Goal: Information Seeking & Learning: Learn about a topic

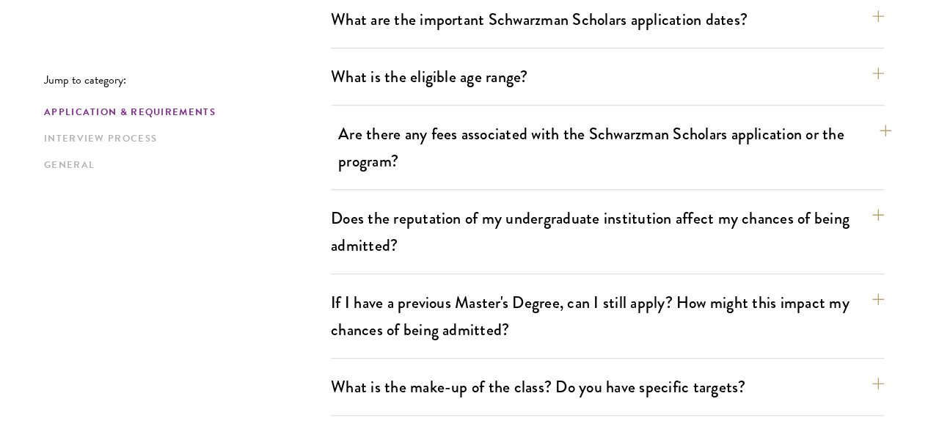
scroll to position [440, 0]
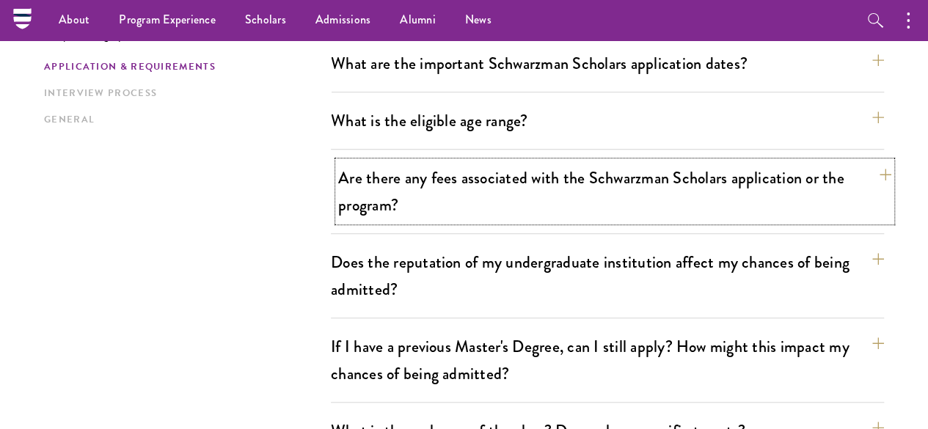
click at [831, 172] on button "Are there any fees associated with the Schwarzman Scholars application or the p…" at bounding box center [614, 191] width 553 height 60
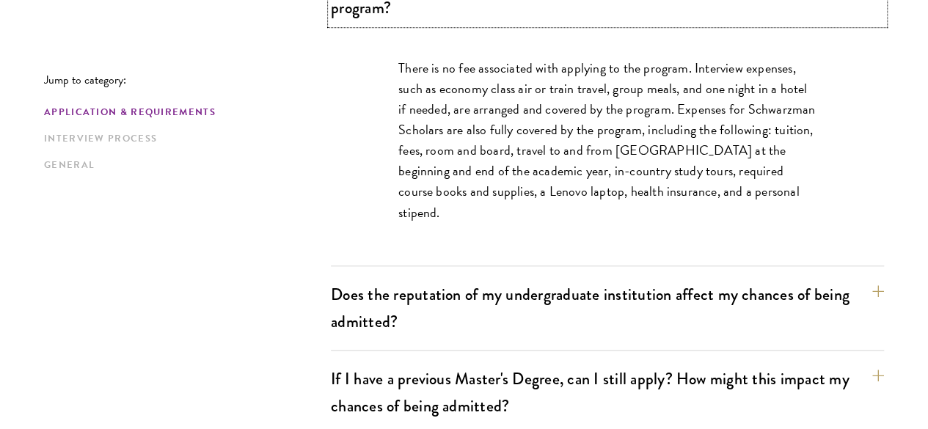
scroll to position [660, 0]
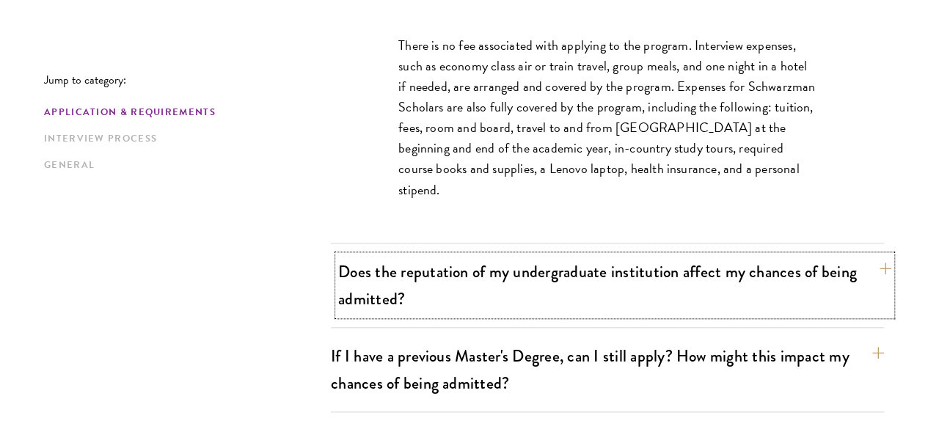
click at [730, 262] on button "Does the reputation of my undergraduate institution affect my chances of being …" at bounding box center [614, 285] width 553 height 60
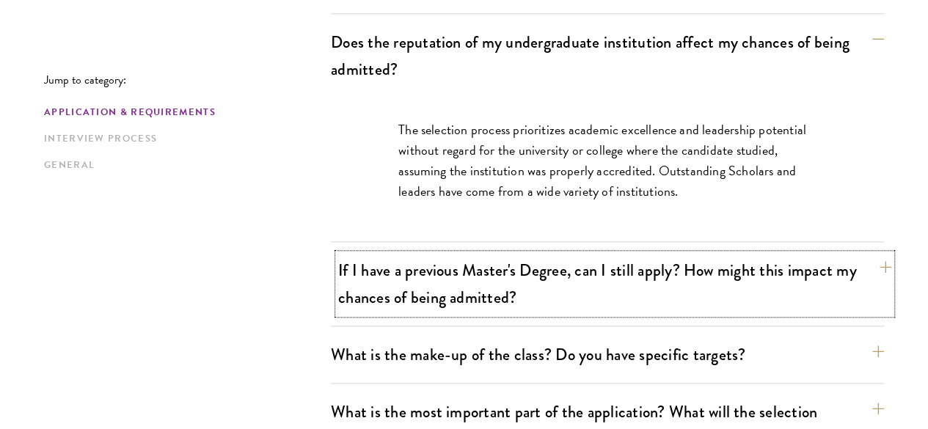
click at [714, 260] on button "If I have a previous Master's Degree, can I still apply? How might this impact …" at bounding box center [614, 284] width 553 height 60
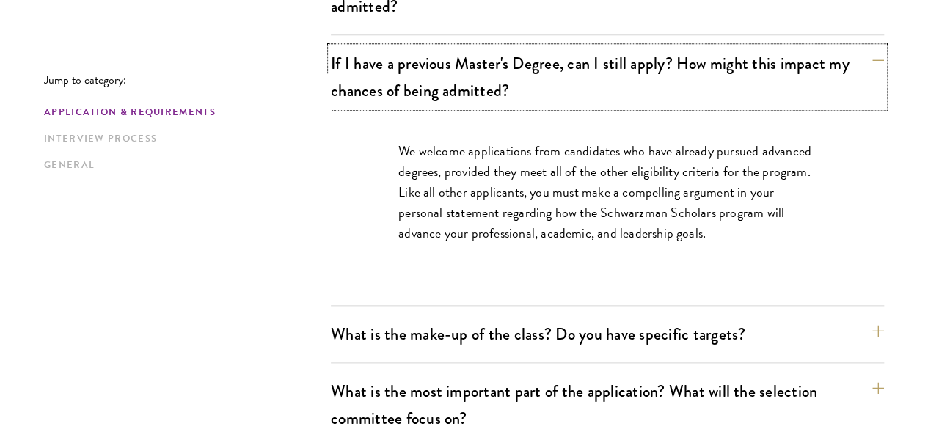
scroll to position [807, 0]
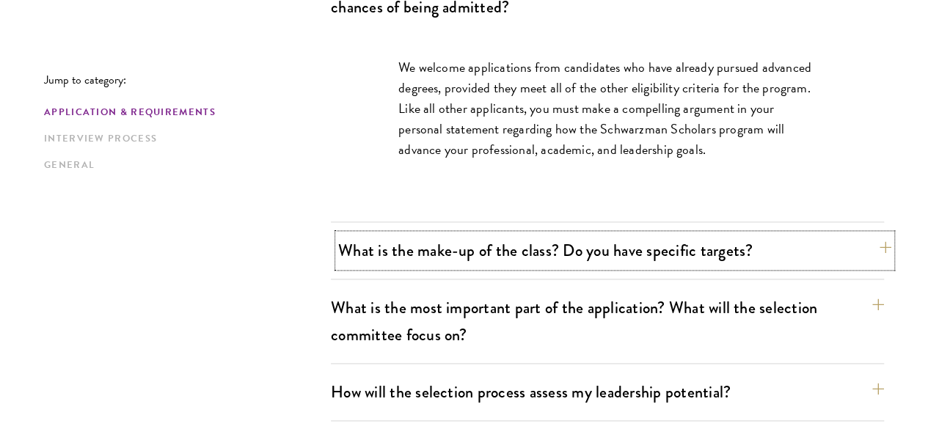
click at [692, 234] on button "What is the make-up of the class? Do you have specific targets?" at bounding box center [614, 250] width 553 height 33
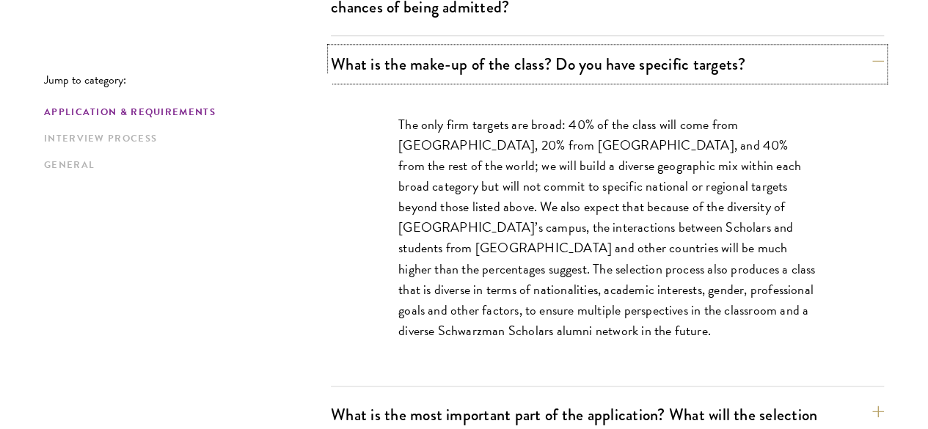
scroll to position [880, 0]
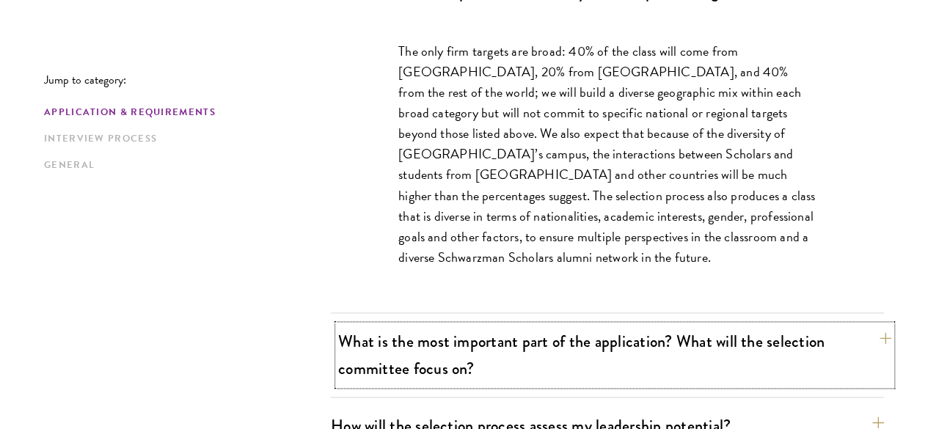
click at [693, 325] on button "What is the most important part of the application? What will the selection com…" at bounding box center [614, 355] width 553 height 60
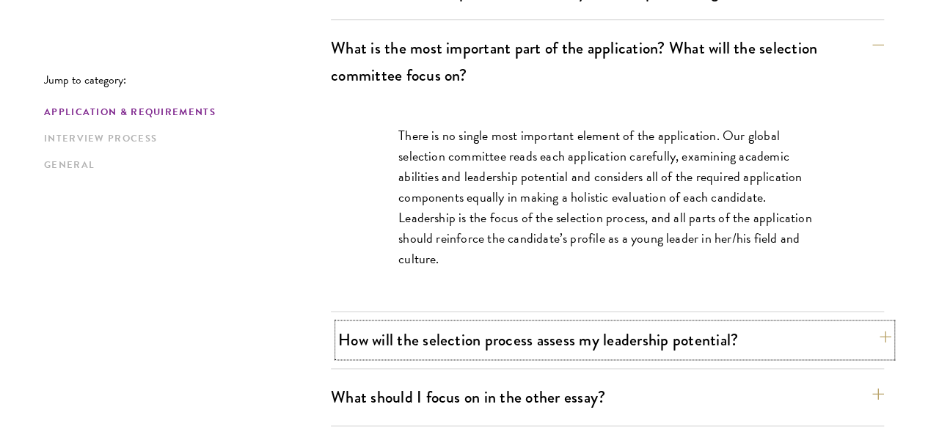
click at [692, 323] on button "How will the selection process assess my leadership potential?" at bounding box center [614, 339] width 553 height 33
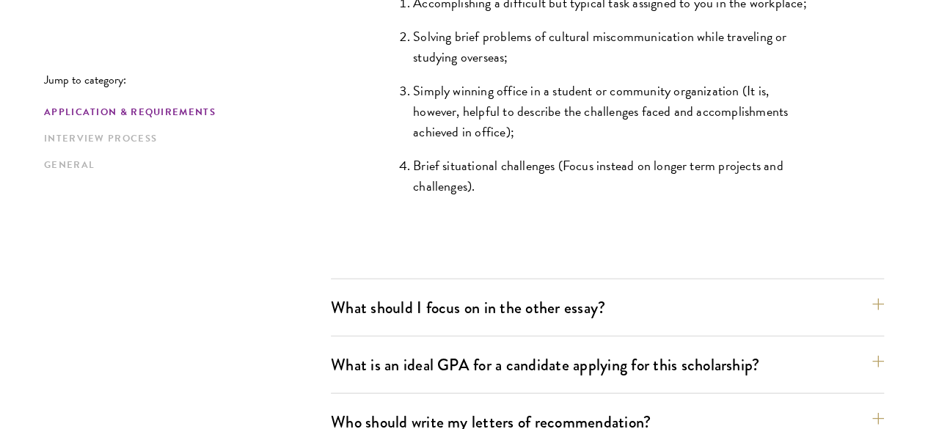
scroll to position [1540, 0]
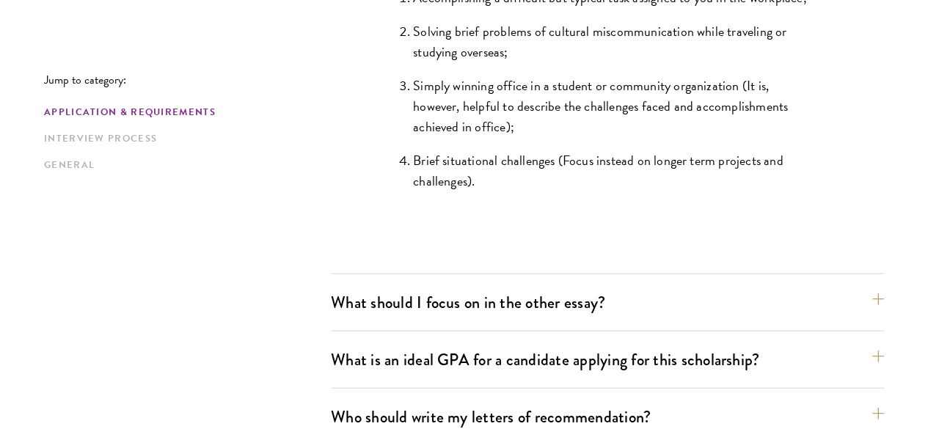
click at [654, 343] on button "What is an ideal GPA for a candidate applying for this scholarship?" at bounding box center [614, 359] width 553 height 33
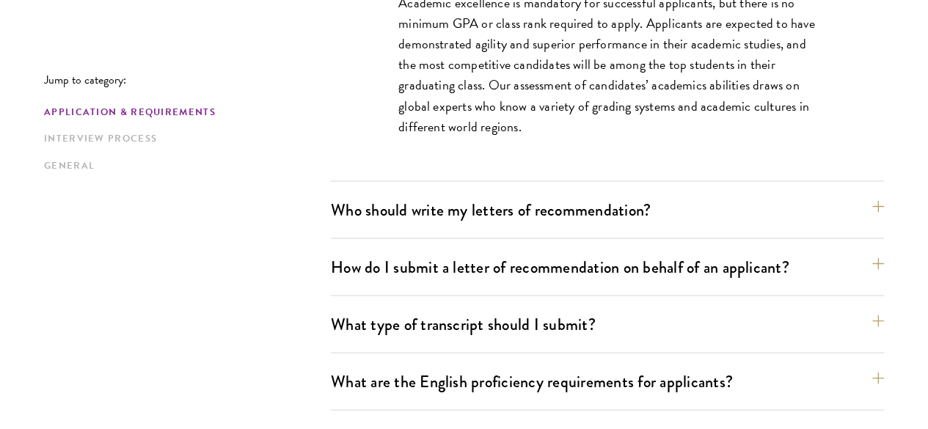
scroll to position [1247, 0]
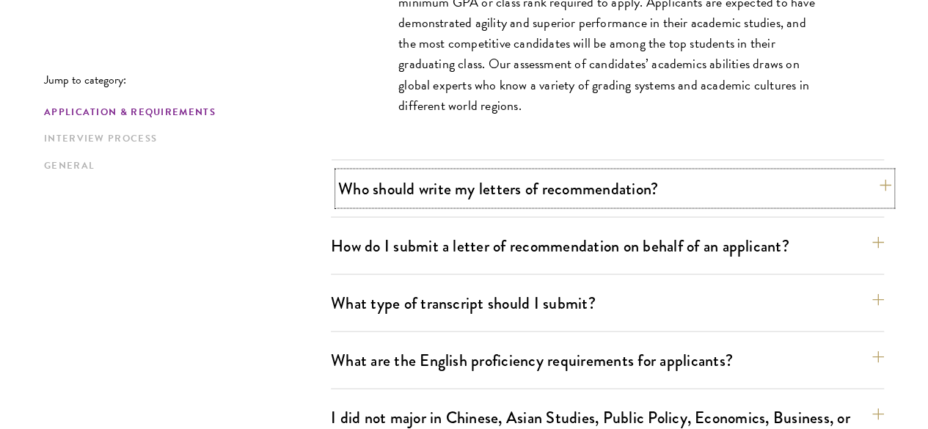
click at [547, 172] on button "Who should write my letters of recommendation?" at bounding box center [614, 188] width 553 height 33
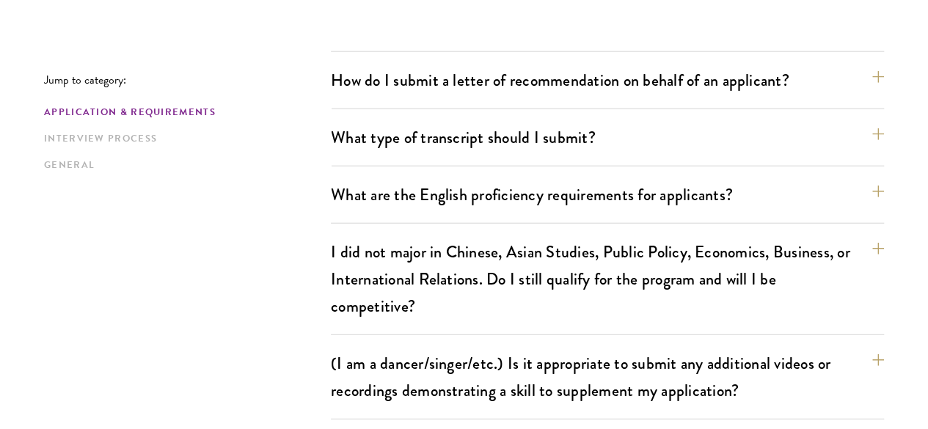
scroll to position [1833, 0]
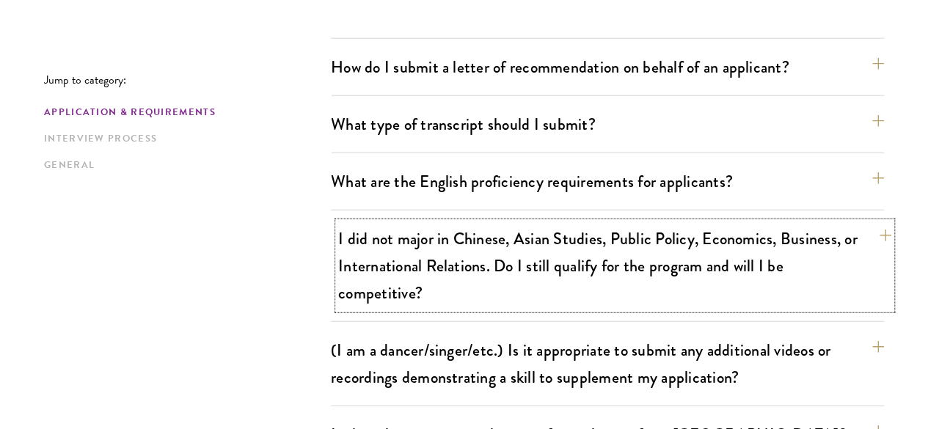
click at [536, 222] on button "I did not major in Chinese, Asian Studies, Public Policy, Economics, Business, …" at bounding box center [614, 265] width 553 height 87
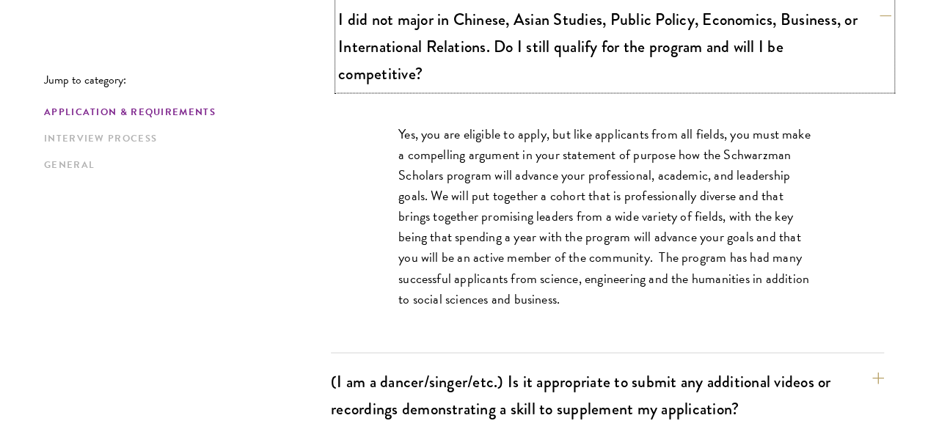
scroll to position [1394, 0]
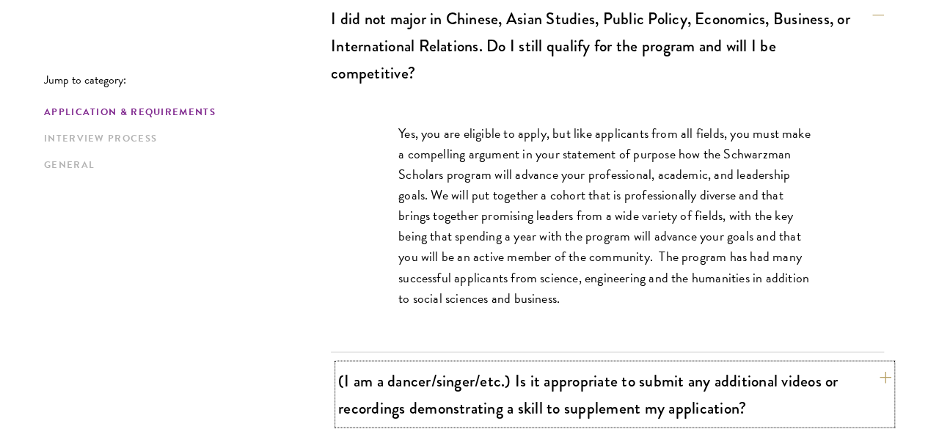
click at [666, 364] on button "(I am a dancer/singer/etc.) Is it appropriate to submit any additional videos o…" at bounding box center [614, 394] width 553 height 60
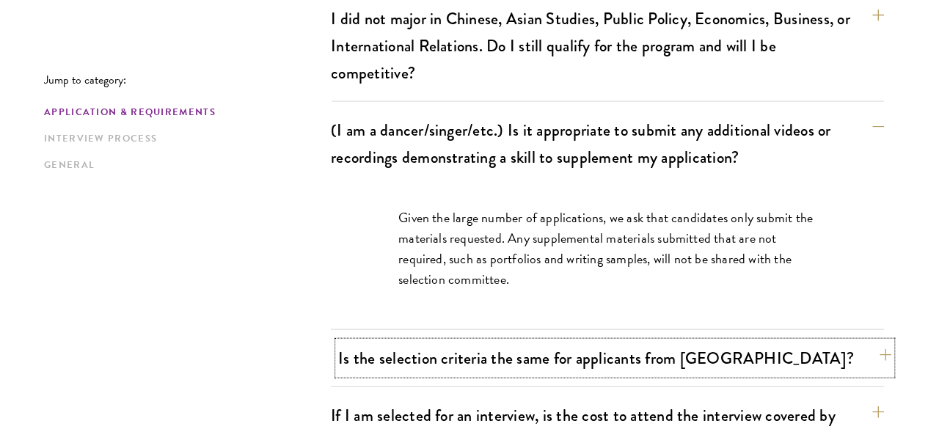
click at [662, 342] on button "Is the selection criteria the same for applicants from China?" at bounding box center [614, 358] width 553 height 33
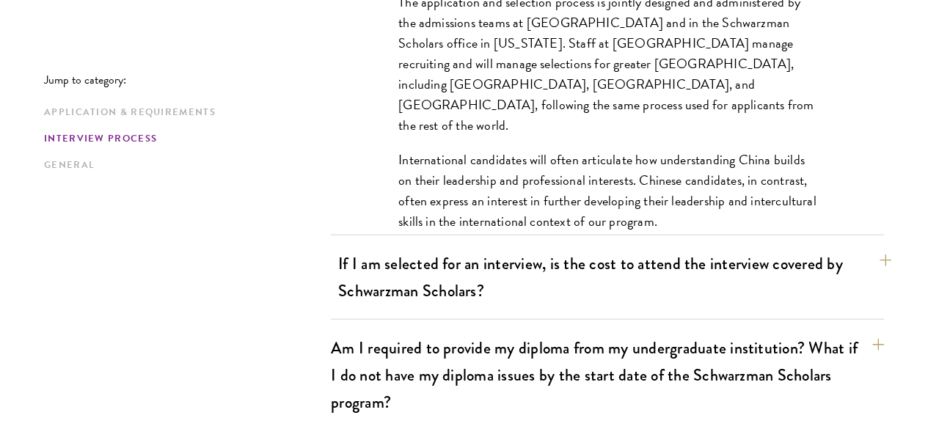
scroll to position [1688, 0]
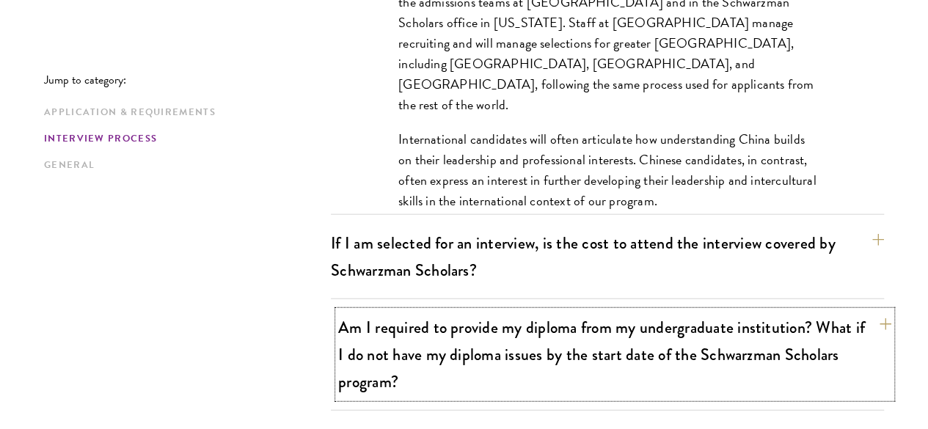
click at [651, 311] on button "Am I required to provide my diploma from my undergraduate institution? What if …" at bounding box center [614, 354] width 553 height 87
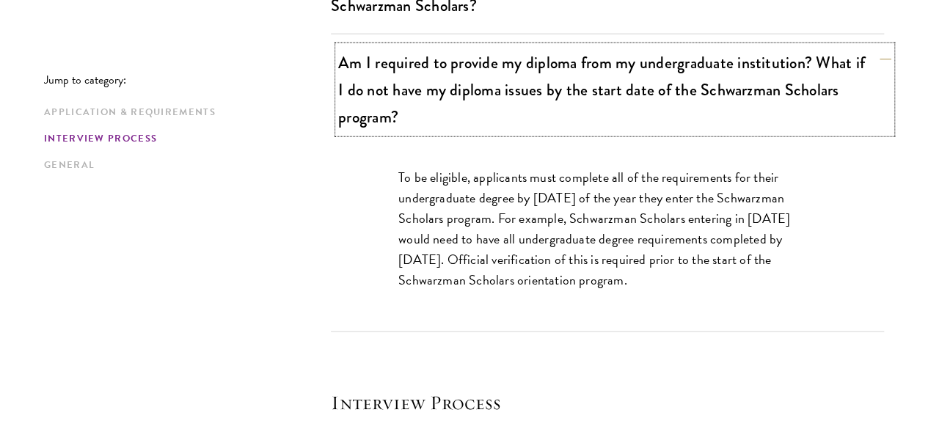
scroll to position [1834, 0]
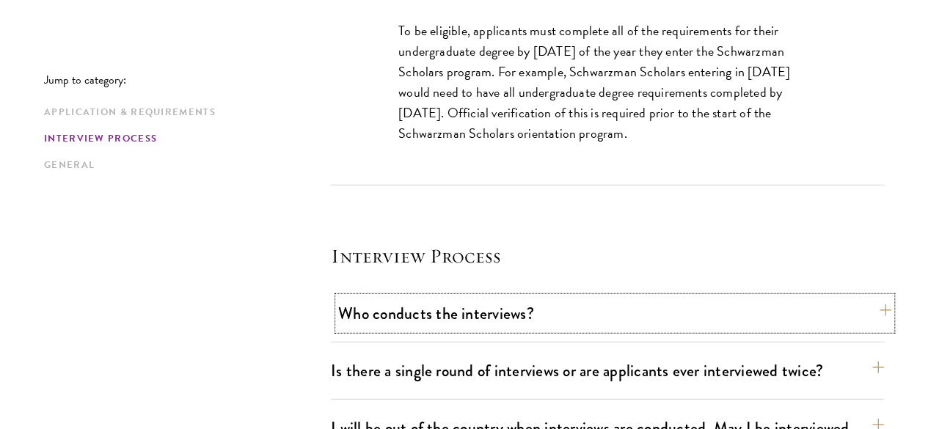
click at [579, 297] on button "Who conducts the interviews?" at bounding box center [614, 313] width 553 height 33
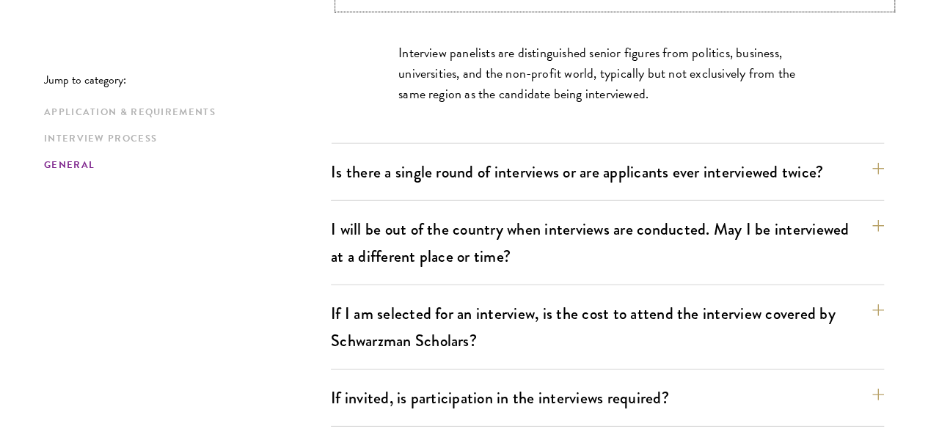
scroll to position [1981, 0]
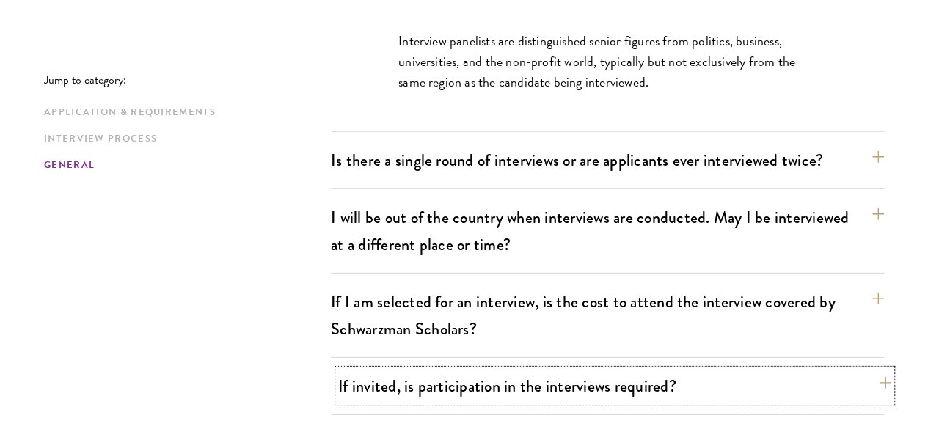
click at [591, 370] on button "If invited, is participation in the interviews required?" at bounding box center [614, 386] width 553 height 33
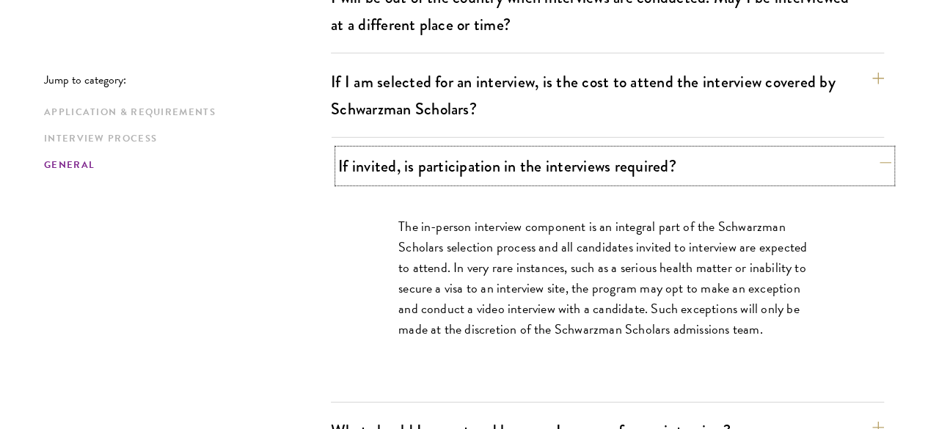
scroll to position [2152, 0]
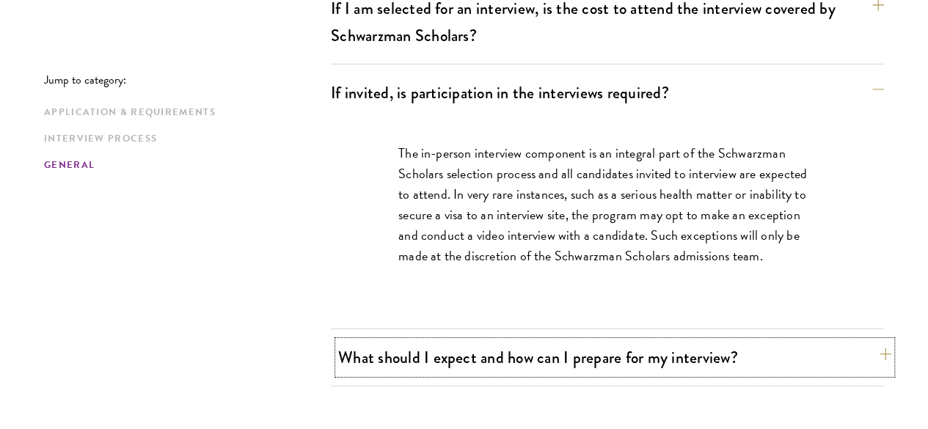
click at [594, 341] on button "What should I expect and how can I prepare for my interview?" at bounding box center [614, 357] width 553 height 33
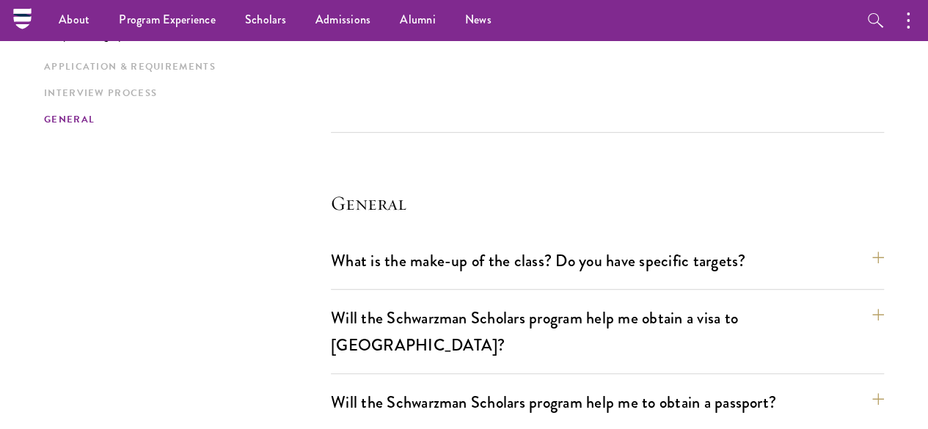
scroll to position [3032, 0]
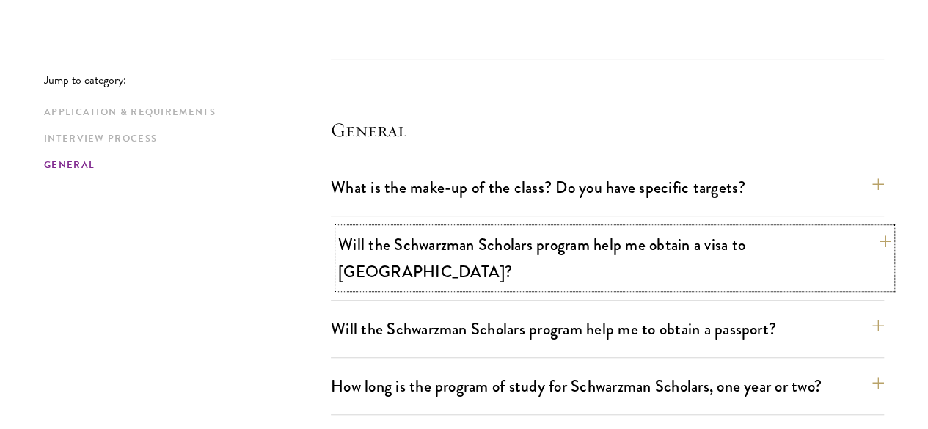
click at [571, 228] on button "Will the Schwarzman Scholars program help me obtain a visa to China?" at bounding box center [614, 258] width 553 height 60
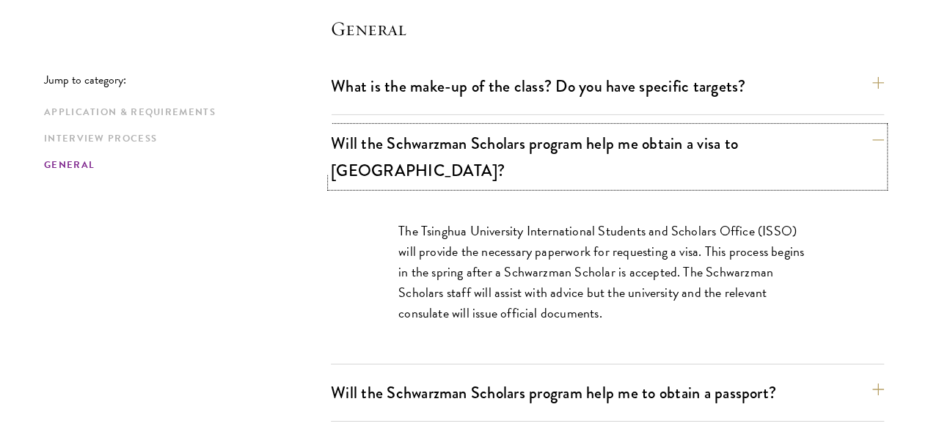
scroll to position [2418, 0]
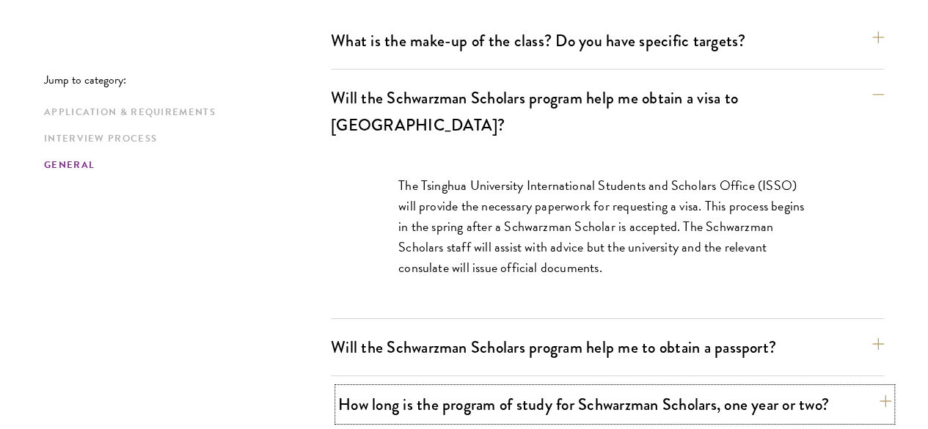
click at [671, 388] on button "How long is the program of study for Schwarzman Scholars, one year or two?" at bounding box center [614, 404] width 553 height 33
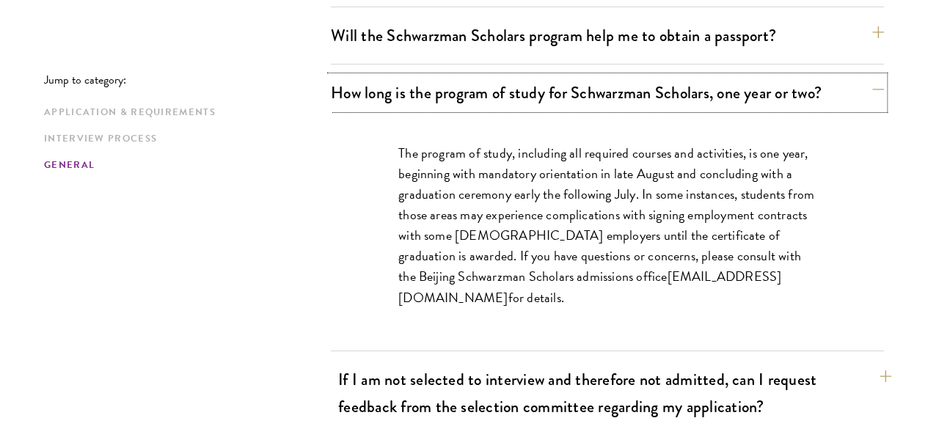
scroll to position [2638, 0]
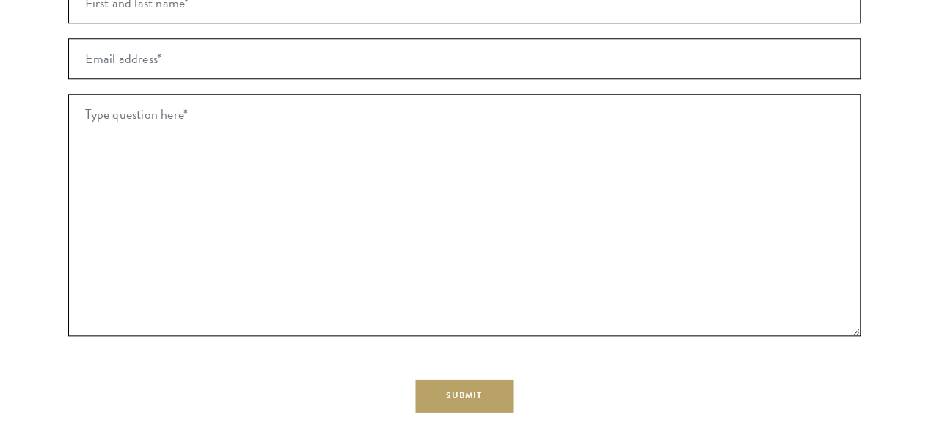
scroll to position [3445, 0]
